Goal: Transaction & Acquisition: Register for event/course

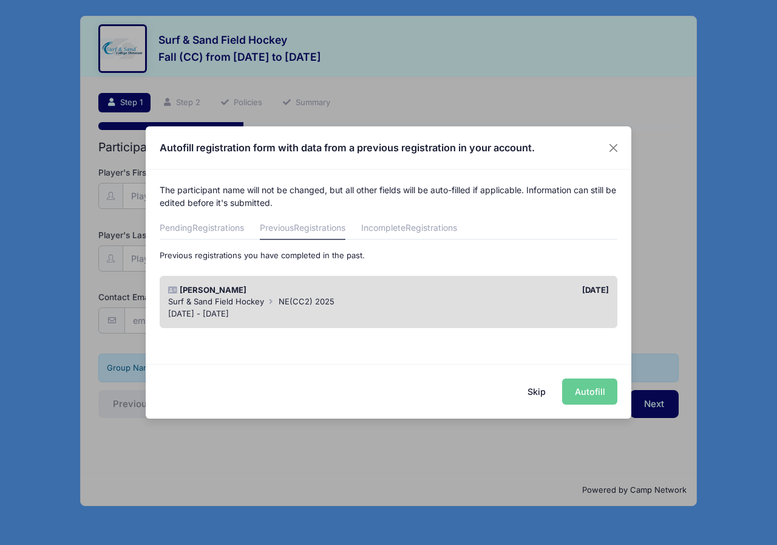
click at [590, 394] on div "Skip Autofill" at bounding box center [389, 391] width 486 height 54
click at [374, 299] on div "Surf & Sand Field Hockey NE(CC2) 2025" at bounding box center [389, 302] width 442 height 12
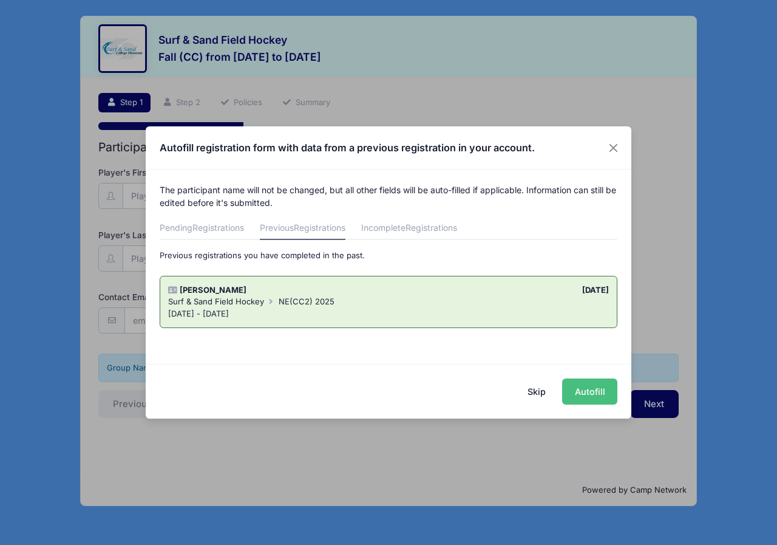
click at [602, 399] on button "Autofill" at bounding box center [589, 391] width 55 height 26
type input "[MEDICAL_DATA][EMAIL_ADDRESS][DOMAIN_NAME]"
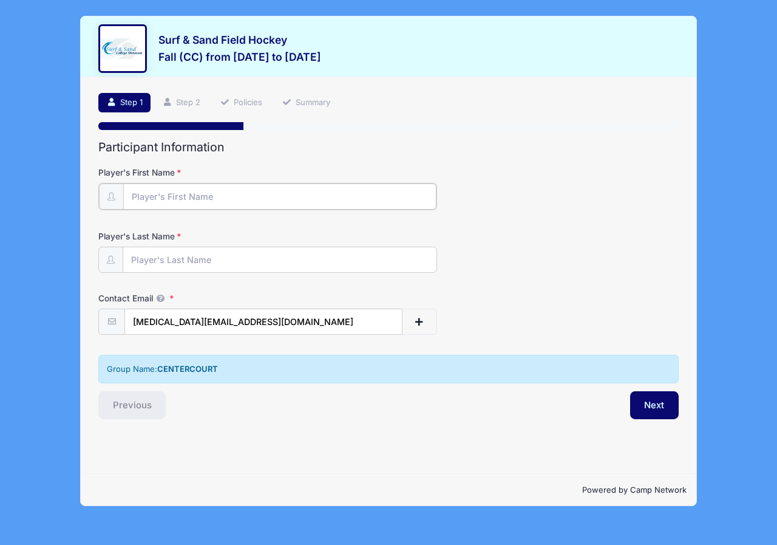
click at [180, 197] on input "Player's First Name" at bounding box center [279, 196] width 313 height 26
type input "[PERSON_NAME]"
click at [646, 403] on button "Next" at bounding box center [654, 404] width 49 height 28
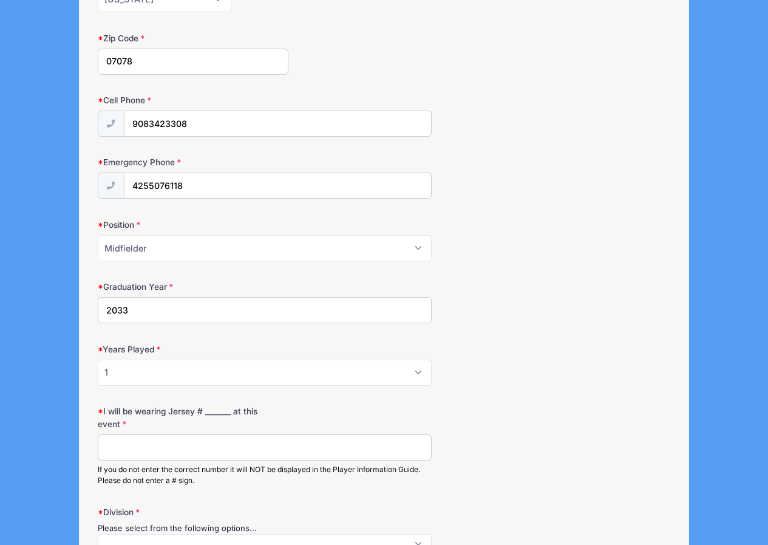
scroll to position [425, 0]
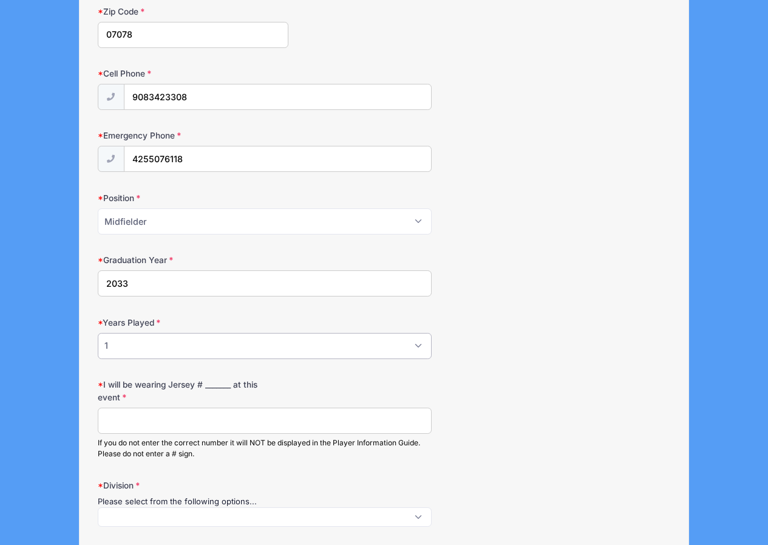
drag, startPoint x: 115, startPoint y: 346, endPoint x: 107, endPoint y: 346, distance: 7.9
click at [107, 346] on select "Please Select 1 2 3 4 5 6 7 8 9 10+" at bounding box center [265, 346] width 334 height 26
select select "2"
click at [98, 333] on select "Please Select 1 2 3 4 5 6 7 8 9 10+" at bounding box center [265, 346] width 334 height 26
click at [218, 383] on label "I will be wearing Jersey # _______ at this event" at bounding box center [193, 390] width 191 height 25
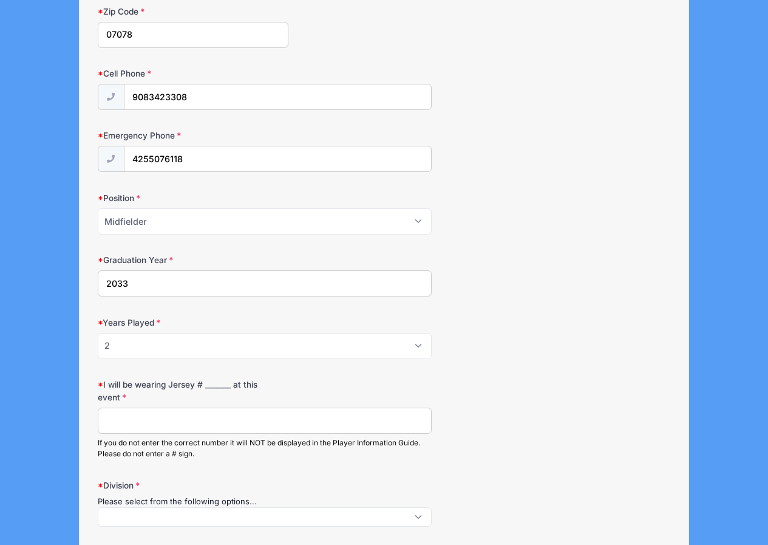
click at [218, 408] on input "I will be wearing Jersey # _______ at this event" at bounding box center [265, 421] width 334 height 26
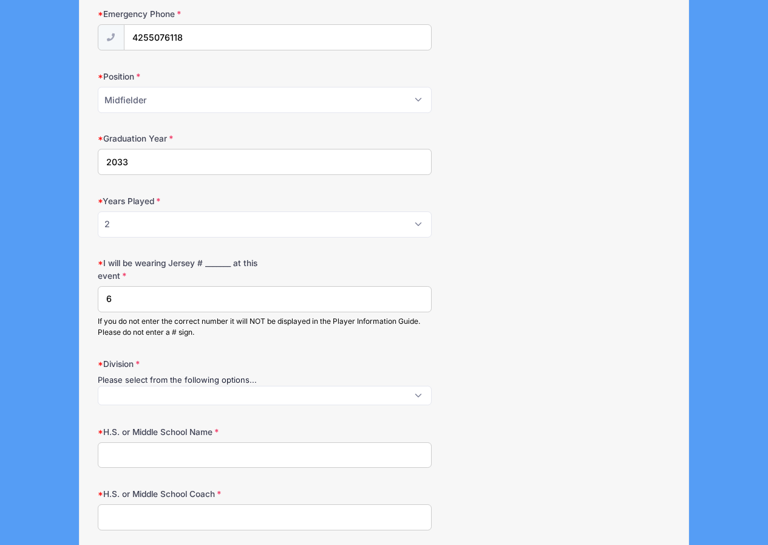
scroll to position [567, 0]
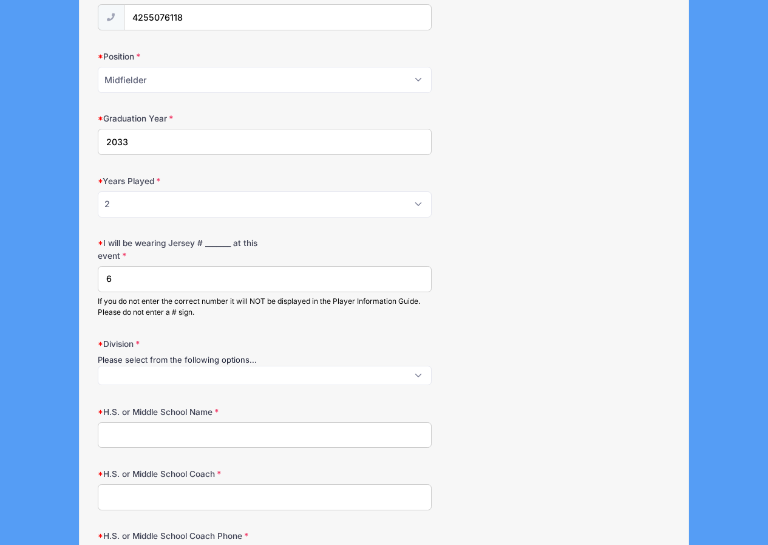
type input "6"
click at [224, 378] on span at bounding box center [265, 375] width 334 height 19
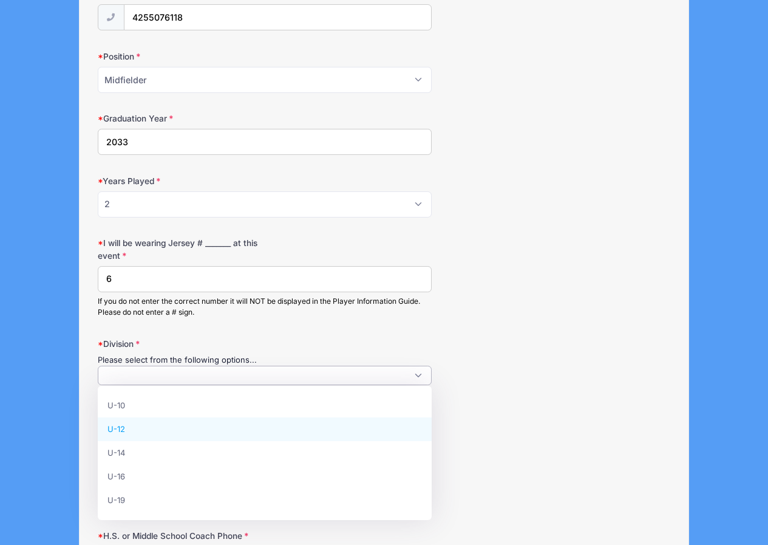
select select "U-12"
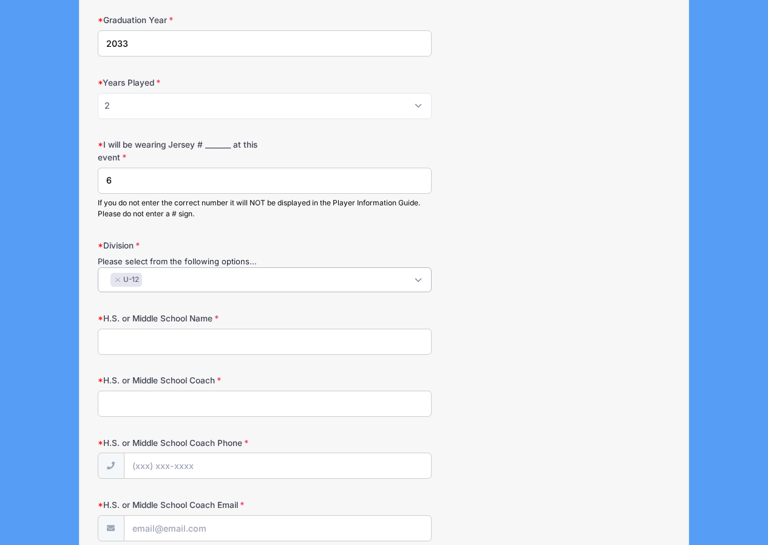
scroll to position [709, 0]
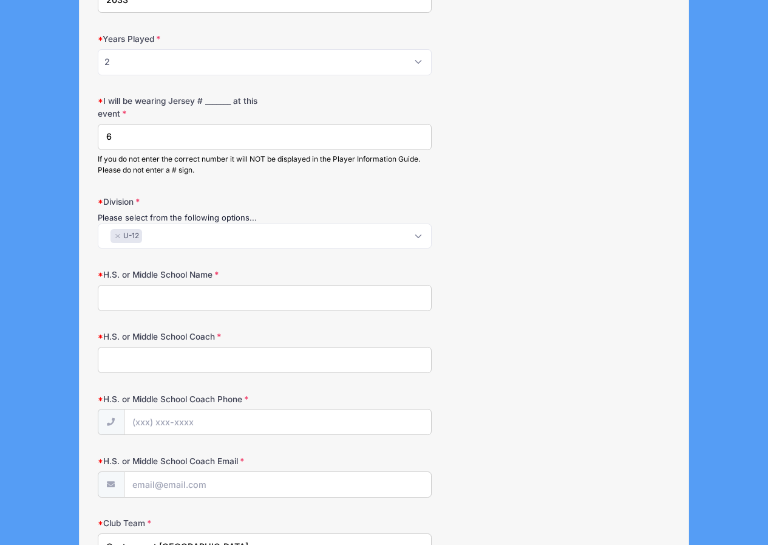
click at [196, 306] on input "H.S. or Middle School Name" at bounding box center [265, 298] width 334 height 26
type input "N/A"
click at [175, 359] on input "H.S. or Middle School Coach" at bounding box center [265, 360] width 334 height 26
type input "N/A"
click at [164, 417] on input "H.S. or Middle School Coach Phone" at bounding box center [278, 422] width 307 height 26
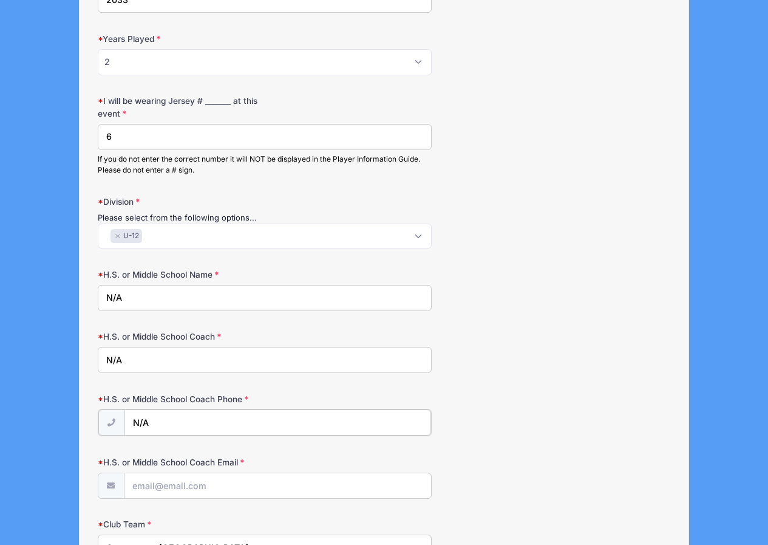
type input "N/A"
click at [154, 489] on input "H.S. or Middle School Coach Email" at bounding box center [278, 485] width 307 height 26
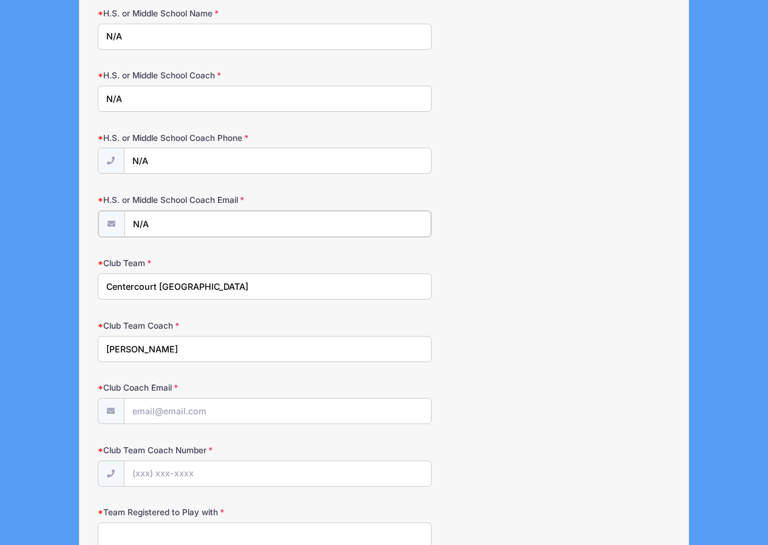
scroll to position [992, 0]
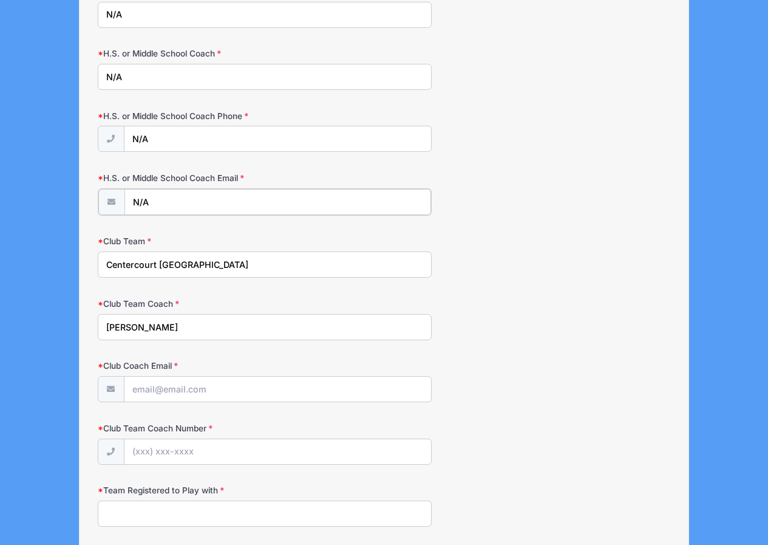
type input "N/A"
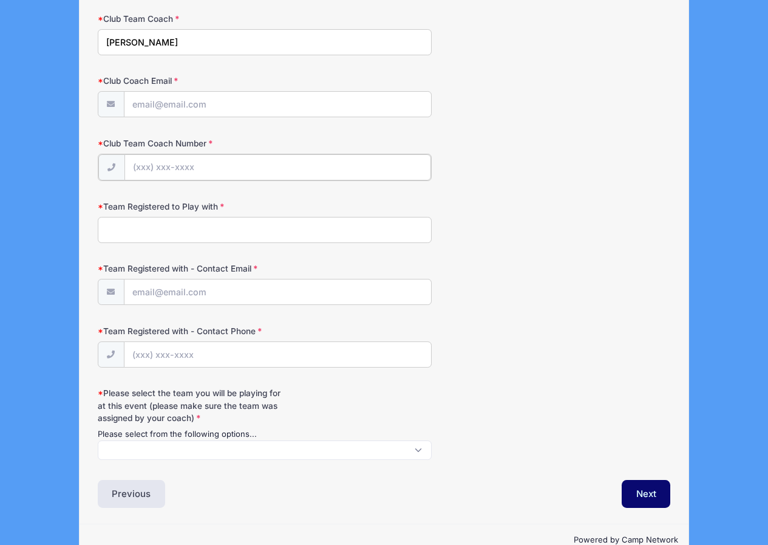
scroll to position [1274, 0]
click at [183, 167] on input "Club Team Coach Number" at bounding box center [278, 168] width 307 height 26
paste input "[PHONE_NUMBER]"
type input "[PHONE_NUMBER]"
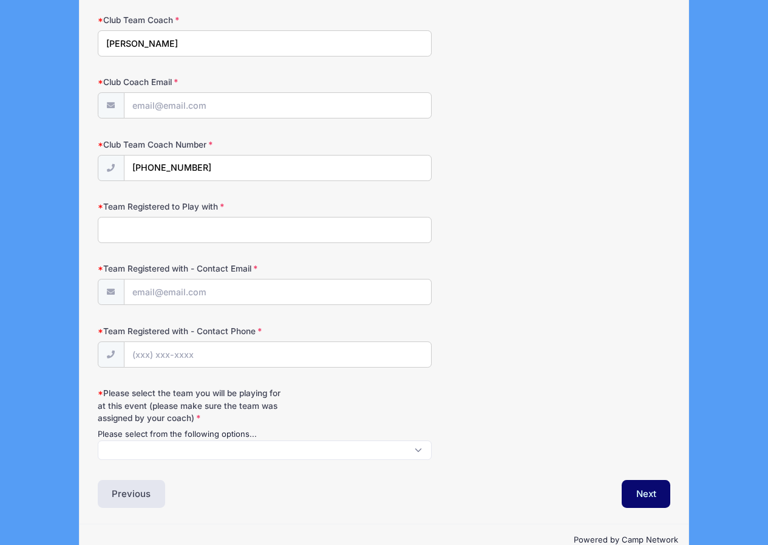
click at [174, 227] on input "Team Registered to Play with" at bounding box center [265, 230] width 334 height 26
click at [176, 236] on input "Team Registered to Play with" at bounding box center [265, 230] width 334 height 26
paste input "CFHC HEART"
type input "CFHC HEART"
click at [218, 293] on input "Team Registered with - Contact Email" at bounding box center [278, 292] width 307 height 26
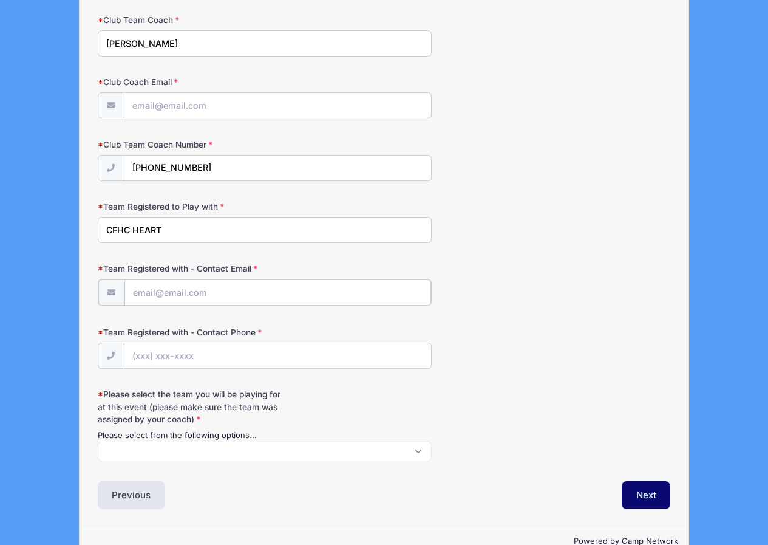
paste input "[EMAIL_ADDRESS][DOMAIN_NAME]"
type input "[EMAIL_ADDRESS][DOMAIN_NAME]"
click at [231, 360] on input "Team Registered with - Contact Phone" at bounding box center [278, 355] width 307 height 26
drag, startPoint x: 213, startPoint y: 164, endPoint x: 131, endPoint y: 166, distance: 82.0
click at [131, 166] on input "[PHONE_NUMBER]" at bounding box center [278, 168] width 307 height 26
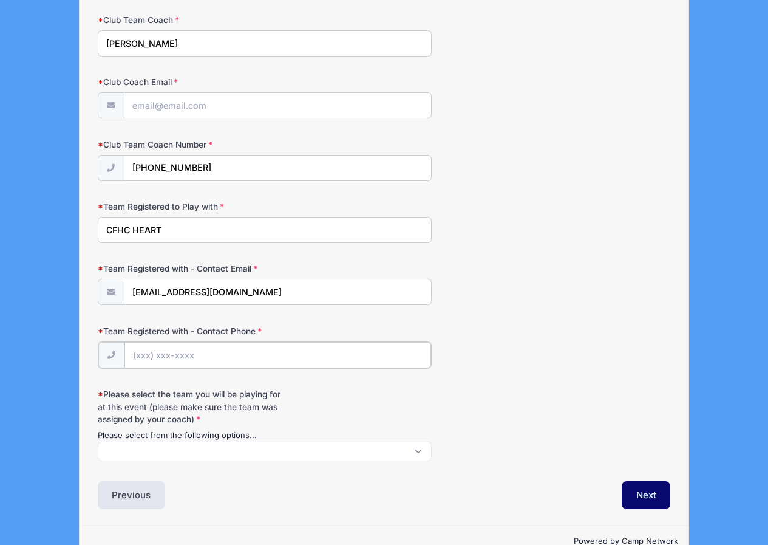
click at [178, 355] on input "Team Registered with - Contact Phone" at bounding box center [278, 355] width 307 height 26
paste input "[PHONE_NUMBER]"
type input "[PHONE_NUMBER]"
drag, startPoint x: 167, startPoint y: 233, endPoint x: 102, endPoint y: 231, distance: 65.0
click at [102, 231] on input "CFHC HEART" at bounding box center [265, 230] width 334 height 26
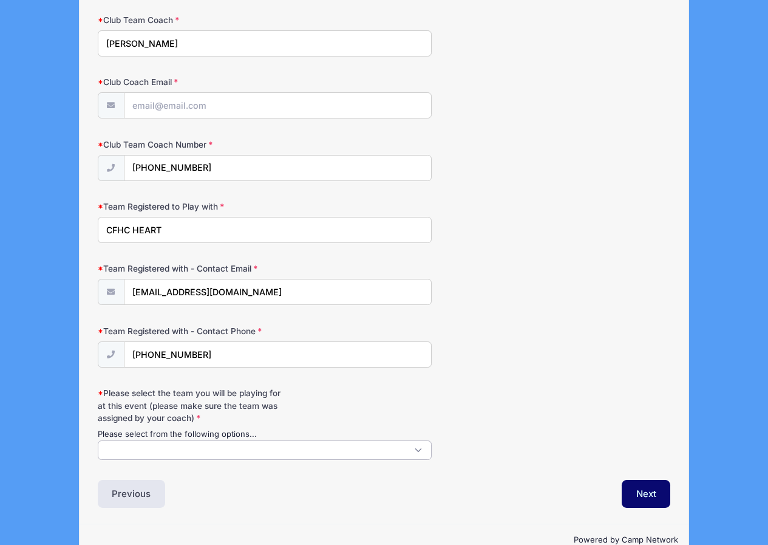
scroll to position [1, 0]
click at [171, 453] on span at bounding box center [265, 449] width 334 height 19
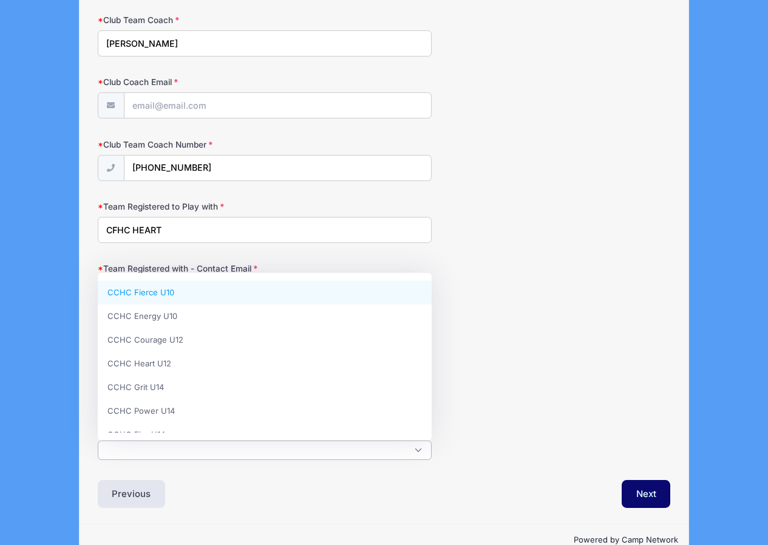
paste textarea "CFHC HEART"
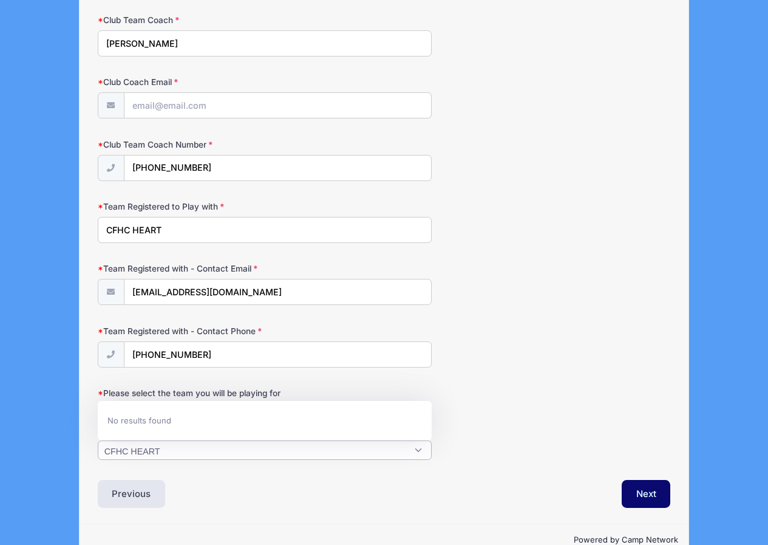
type textarea "CFHC HEART"
click at [414, 449] on span "CFHC HEART" at bounding box center [265, 449] width 334 height 19
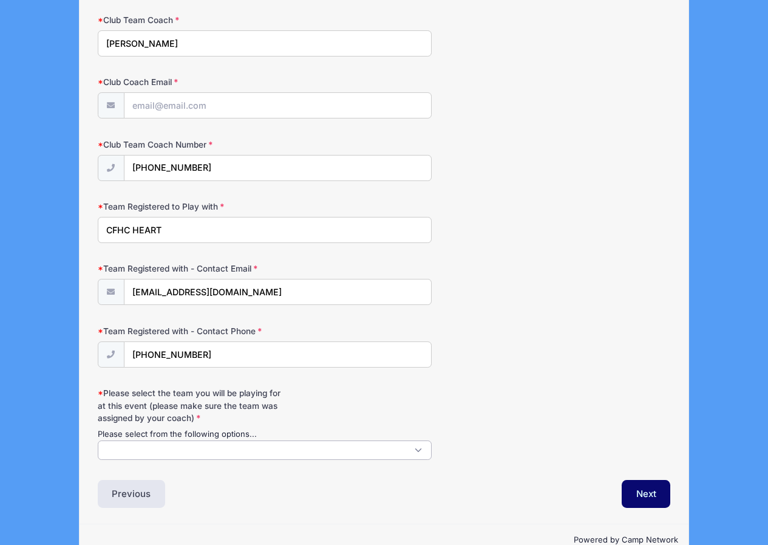
click at [319, 446] on span at bounding box center [265, 449] width 334 height 19
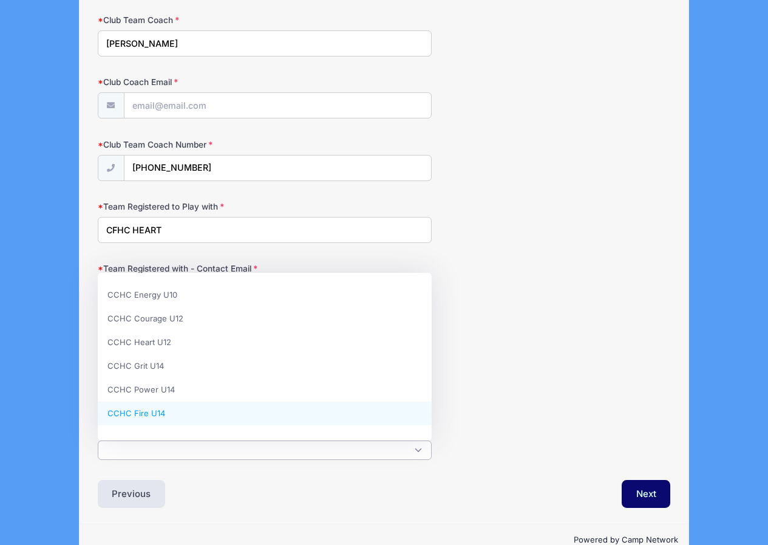
scroll to position [0, 0]
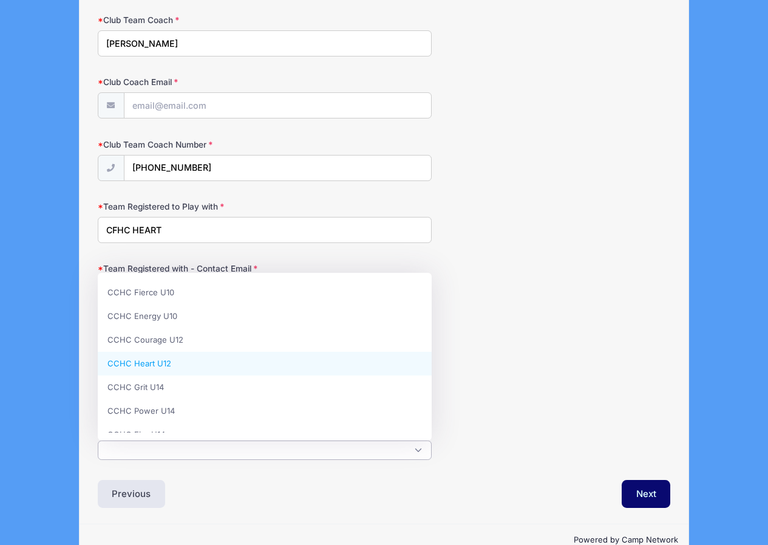
select select "CCHC Heart U12"
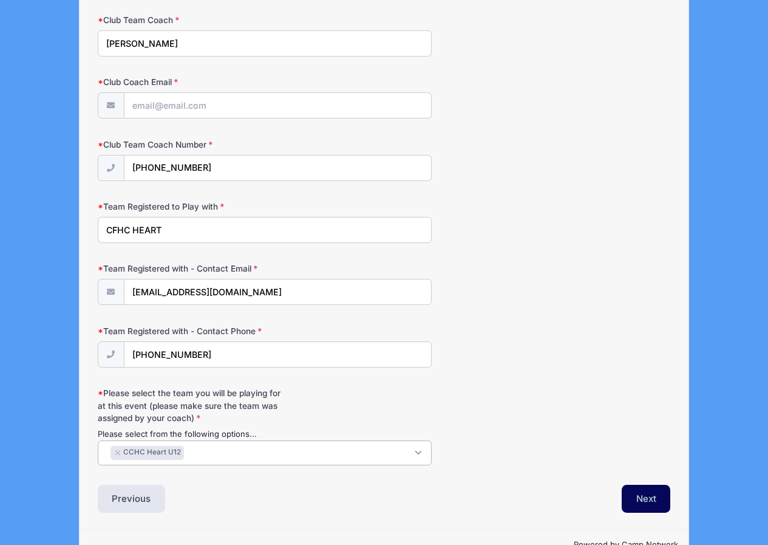
click at [645, 499] on button "Next" at bounding box center [646, 499] width 49 height 28
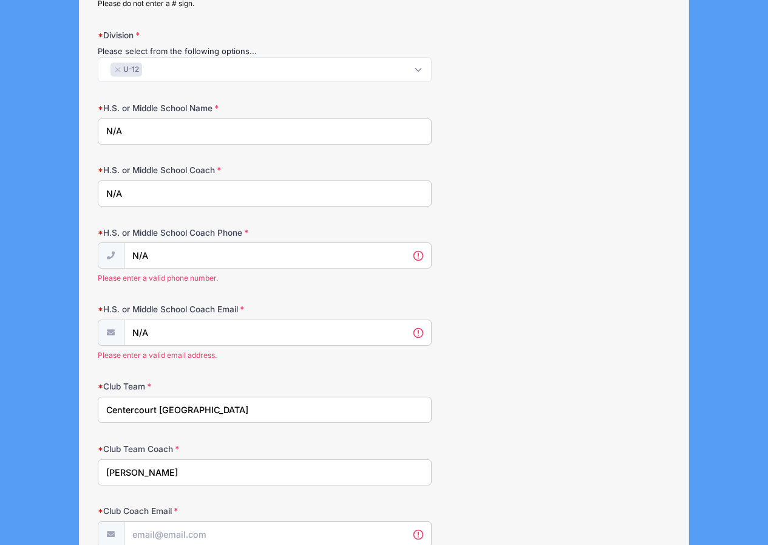
scroll to position [897, 0]
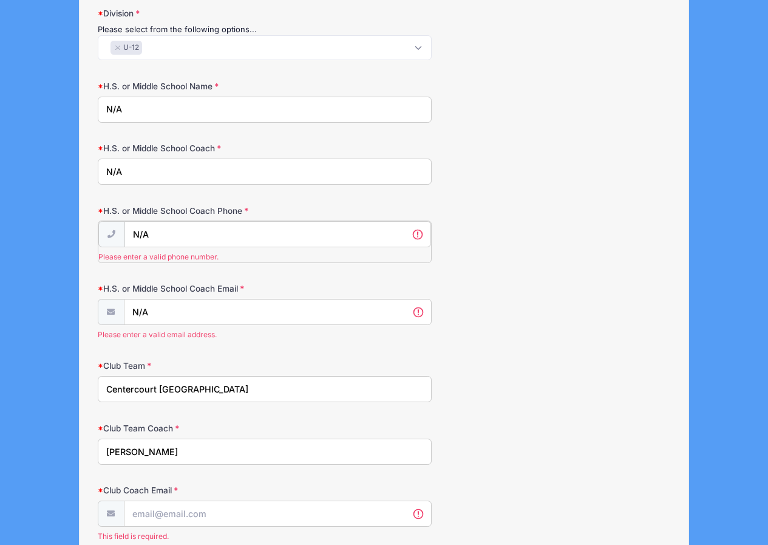
click at [193, 231] on input "N/A" at bounding box center [278, 234] width 307 height 26
drag, startPoint x: 151, startPoint y: 234, endPoint x: 131, endPoint y: 236, distance: 19.5
click at [131, 236] on input "N/A" at bounding box center [278, 234] width 307 height 26
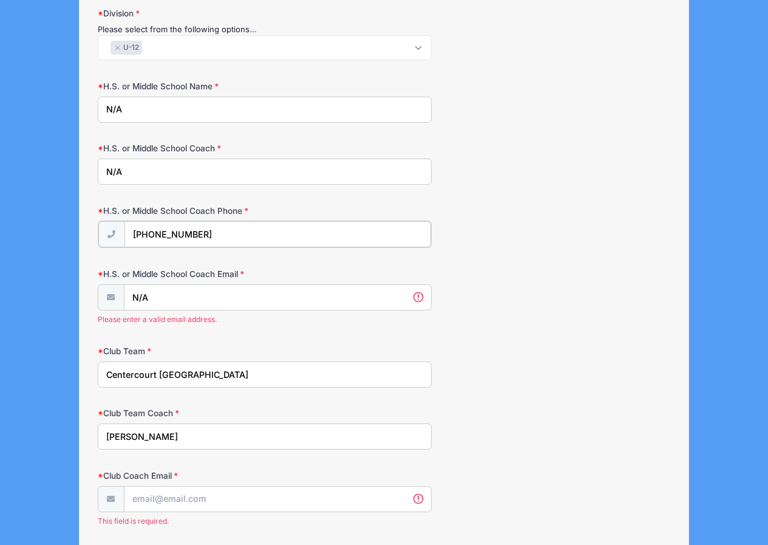
type input "[PHONE_NUMBER]"
drag, startPoint x: 151, startPoint y: 300, endPoint x: 127, endPoint y: 300, distance: 23.7
click at [127, 300] on input "N/A" at bounding box center [278, 297] width 307 height 26
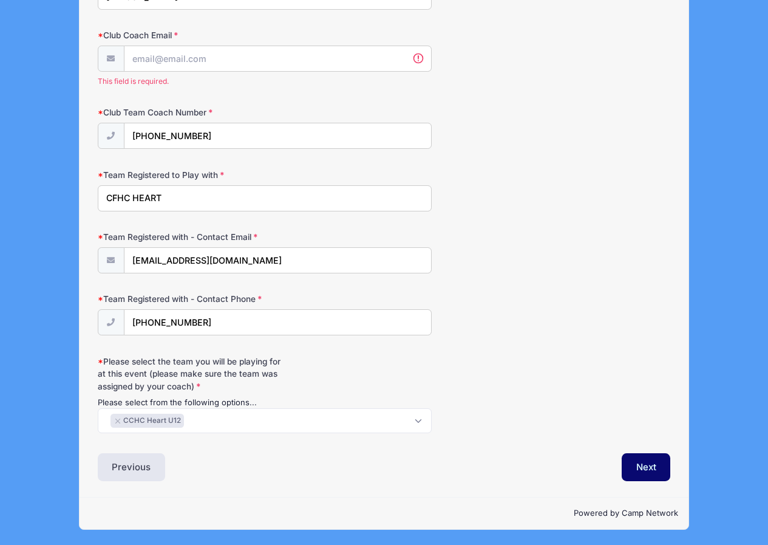
scroll to position [1323, 0]
click at [655, 468] on button "Next" at bounding box center [646, 467] width 49 height 28
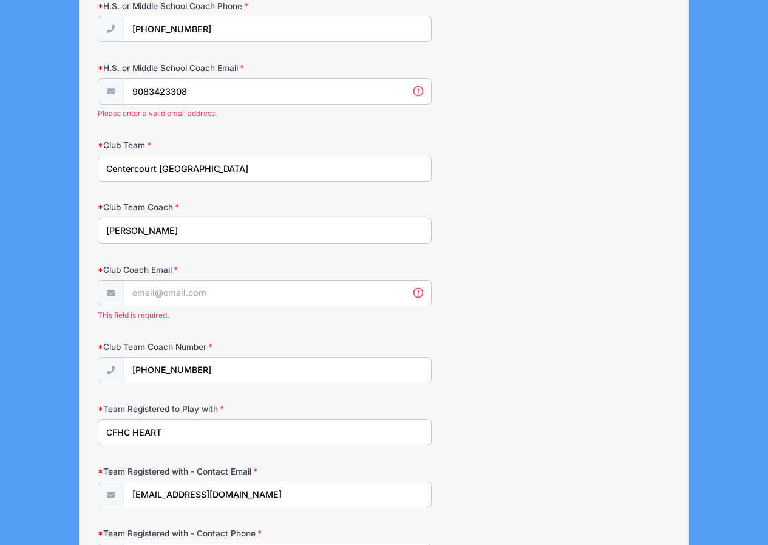
scroll to position [1101, 0]
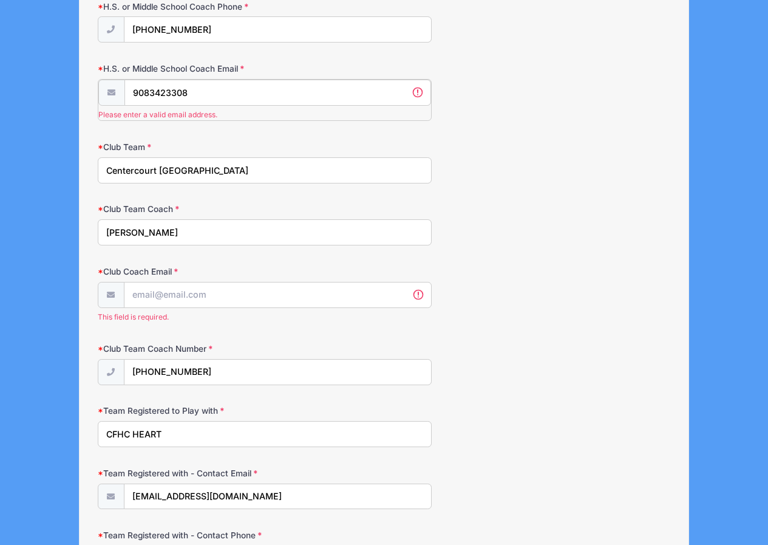
drag, startPoint x: 232, startPoint y: 88, endPoint x: 114, endPoint y: 86, distance: 118.5
click at [114, 86] on div "9083423308 Please enter a valid email address." at bounding box center [265, 100] width 334 height 42
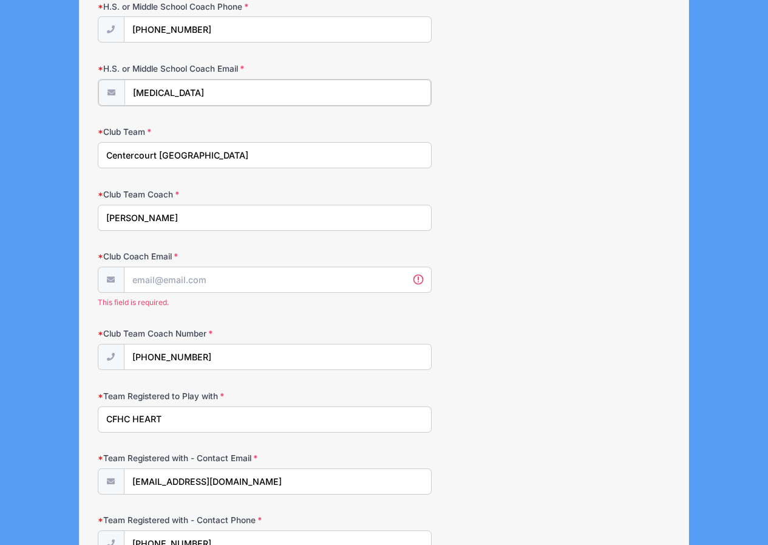
type input "[MEDICAL_DATA][EMAIL_ADDRESS][DOMAIN_NAME]"
type input "short hills"
click at [185, 281] on input "Club Coach Email" at bounding box center [278, 279] width 307 height 26
paste input "[EMAIL_ADDRESS][DOMAIN_NAME]"
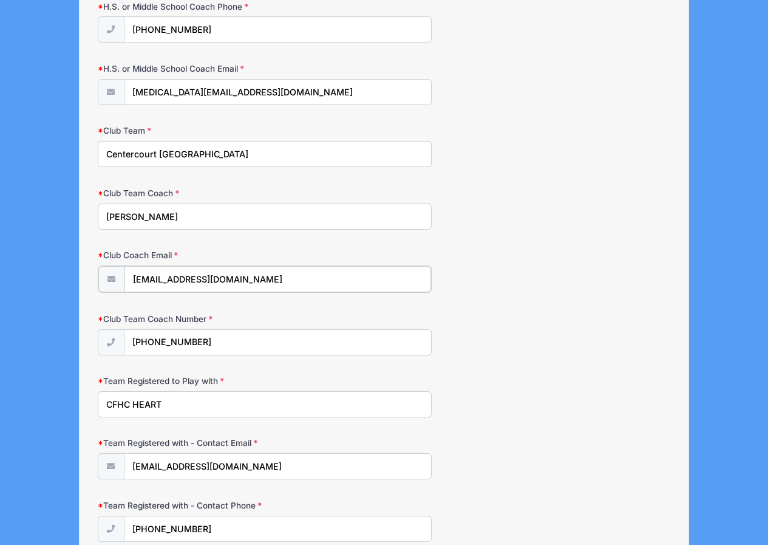
type input "[EMAIL_ADDRESS][DOMAIN_NAME]"
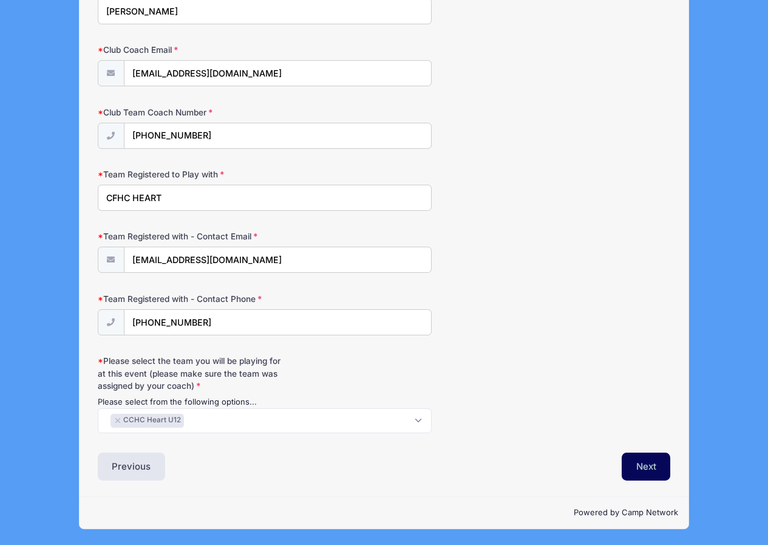
click at [657, 460] on button "Next" at bounding box center [646, 467] width 49 height 28
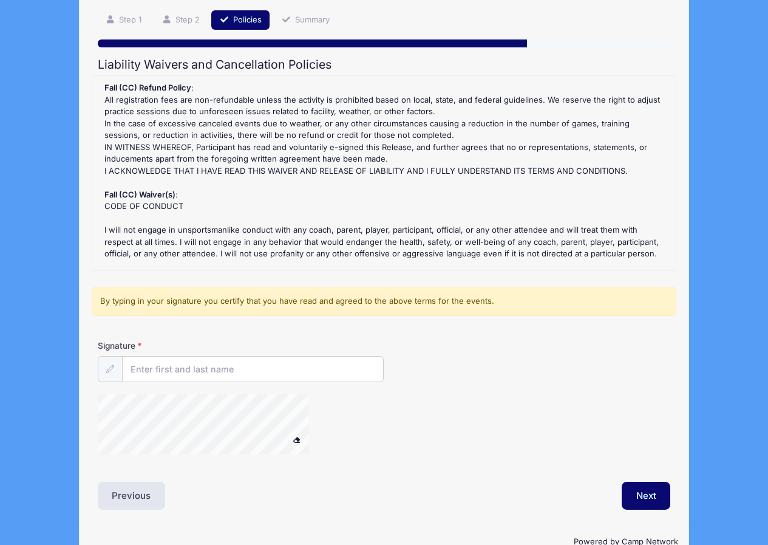
scroll to position [112, 0]
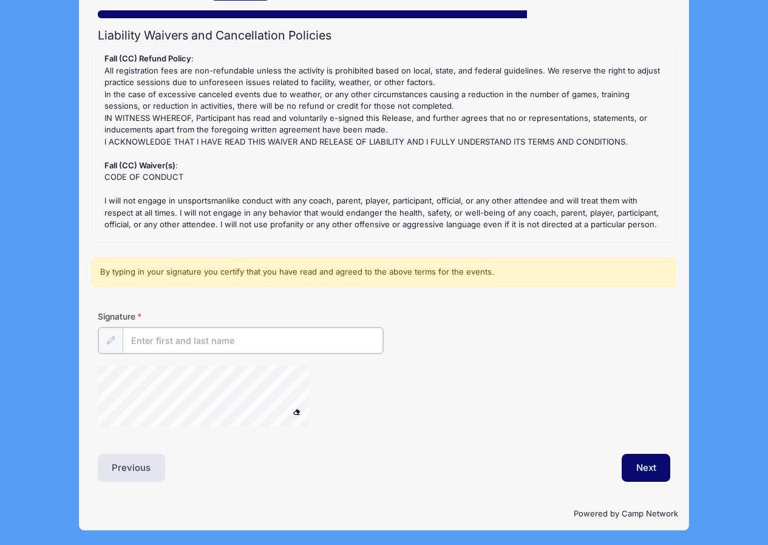
click at [245, 337] on input "Signature" at bounding box center [253, 340] width 261 height 26
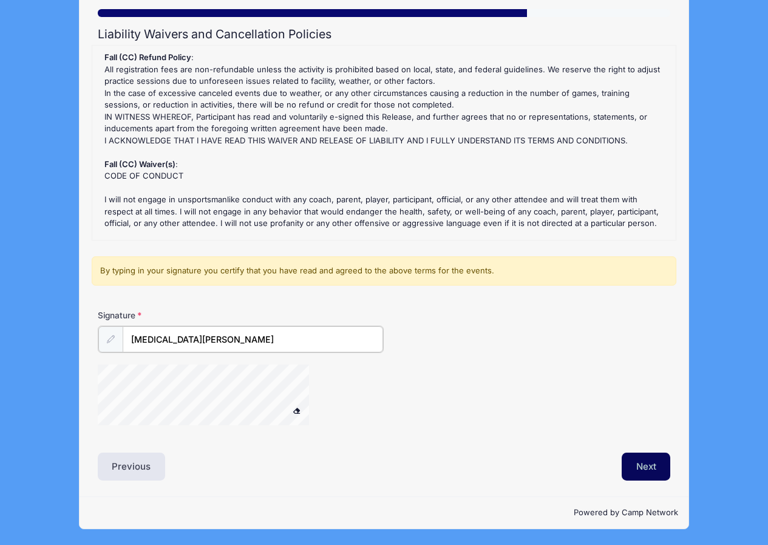
type input "[MEDICAL_DATA][PERSON_NAME]"
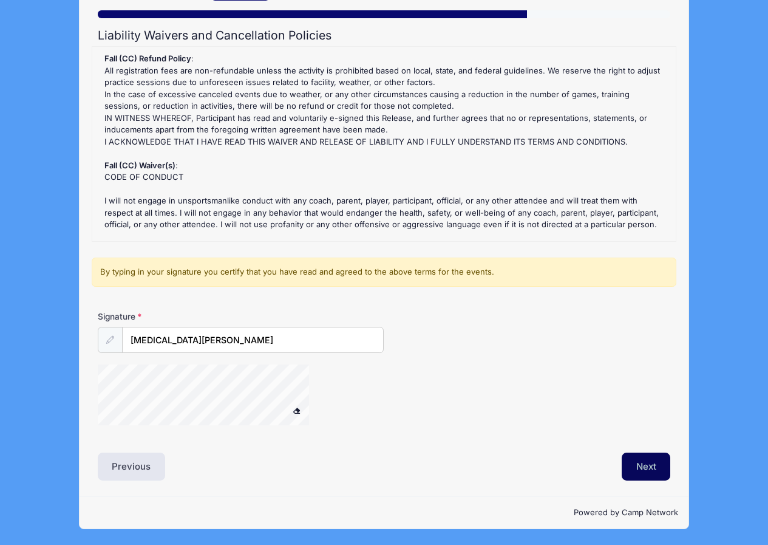
scroll to position [112, 0]
click at [661, 461] on button "Next" at bounding box center [646, 467] width 49 height 28
click at [644, 459] on button "Next" at bounding box center [646, 467] width 49 height 28
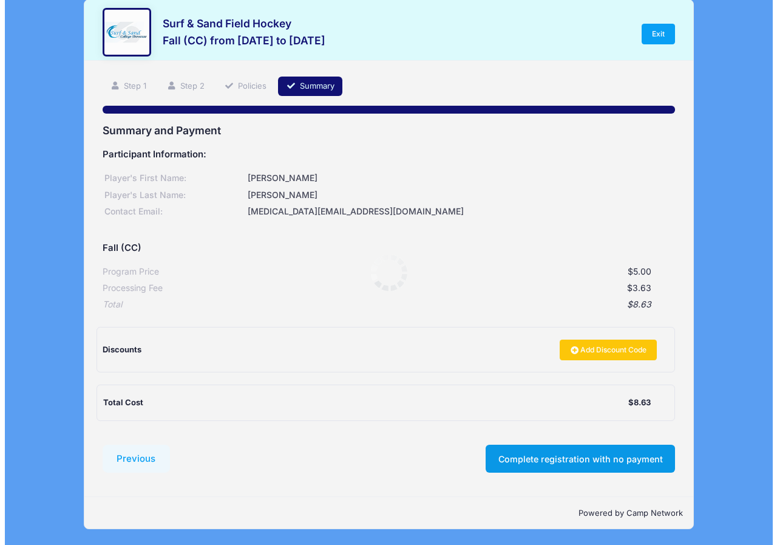
scroll to position [0, 0]
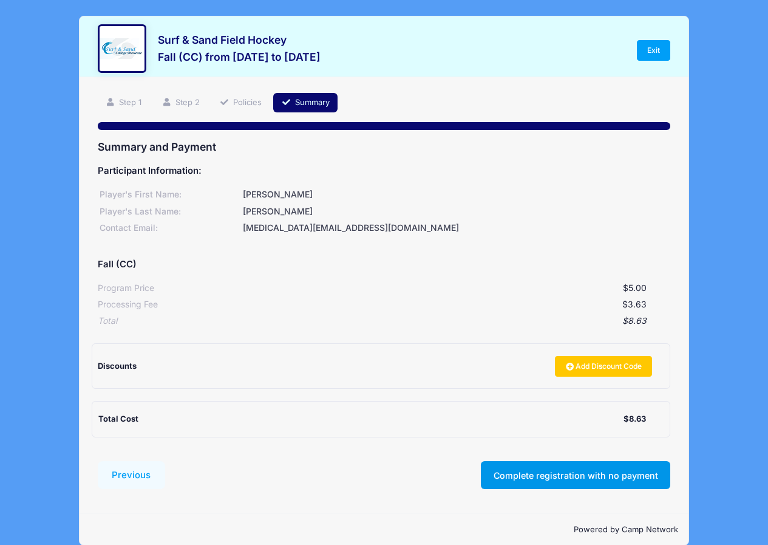
click at [532, 481] on button "Complete registration with no payment" at bounding box center [576, 475] width 190 height 28
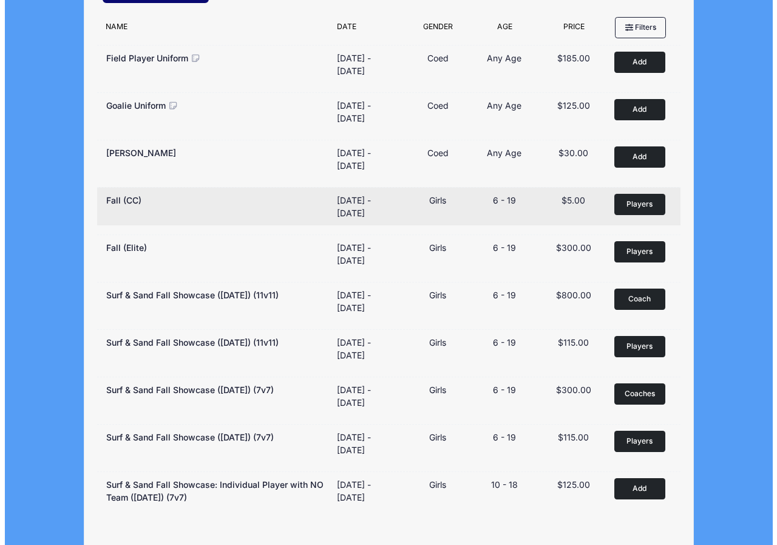
scroll to position [142, 0]
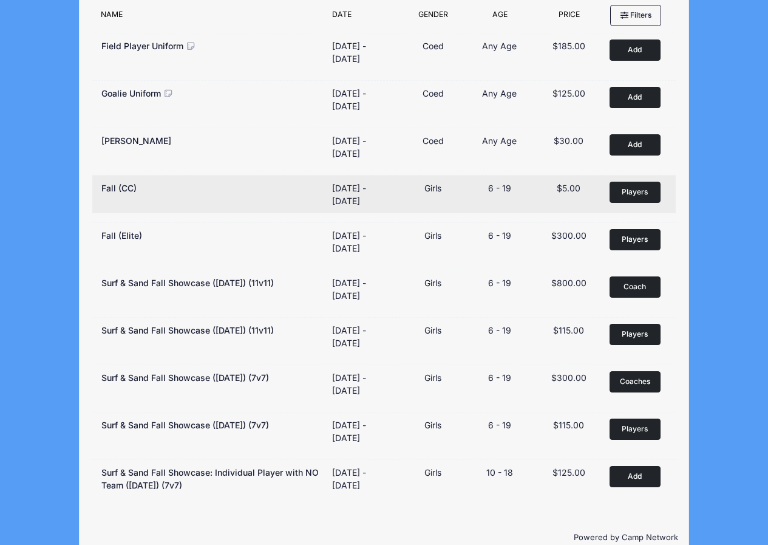
click at [648, 192] on span "Players" at bounding box center [635, 191] width 26 height 11
